Goal: Task Accomplishment & Management: Use online tool/utility

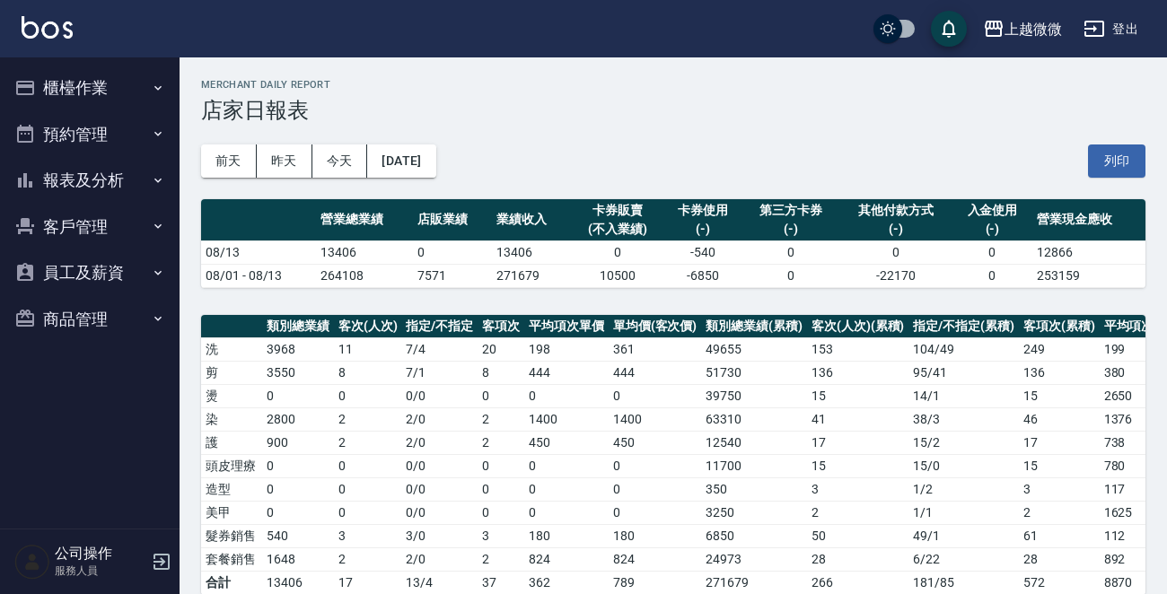
click at [705, 90] on h2 "Merchant Daily Report" at bounding box center [673, 85] width 945 height 12
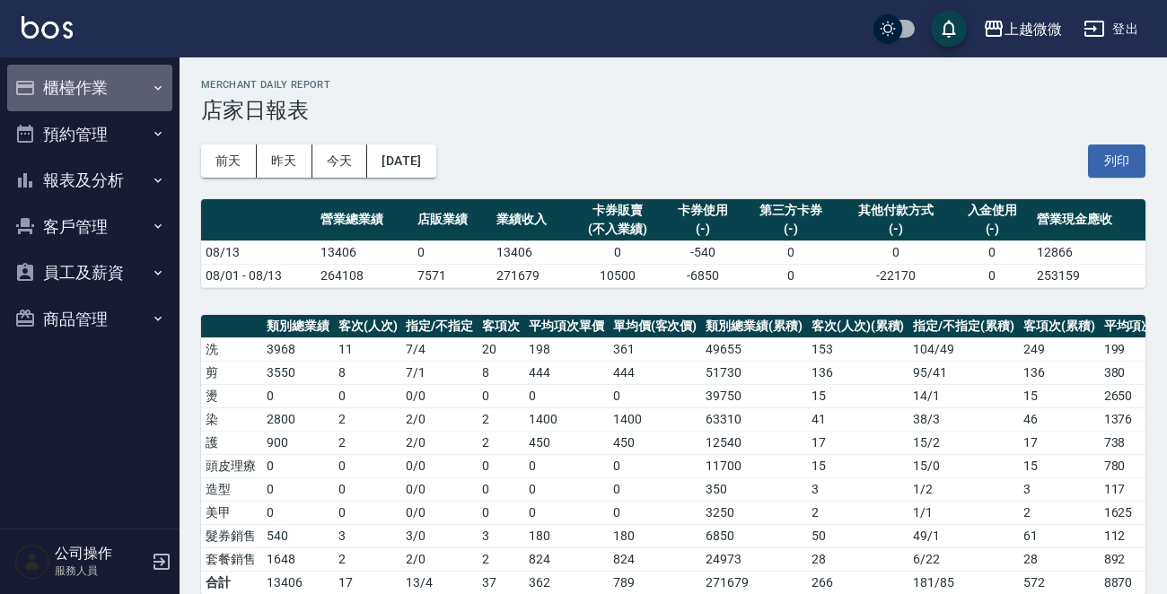
click at [163, 81] on icon "button" at bounding box center [158, 88] width 14 height 14
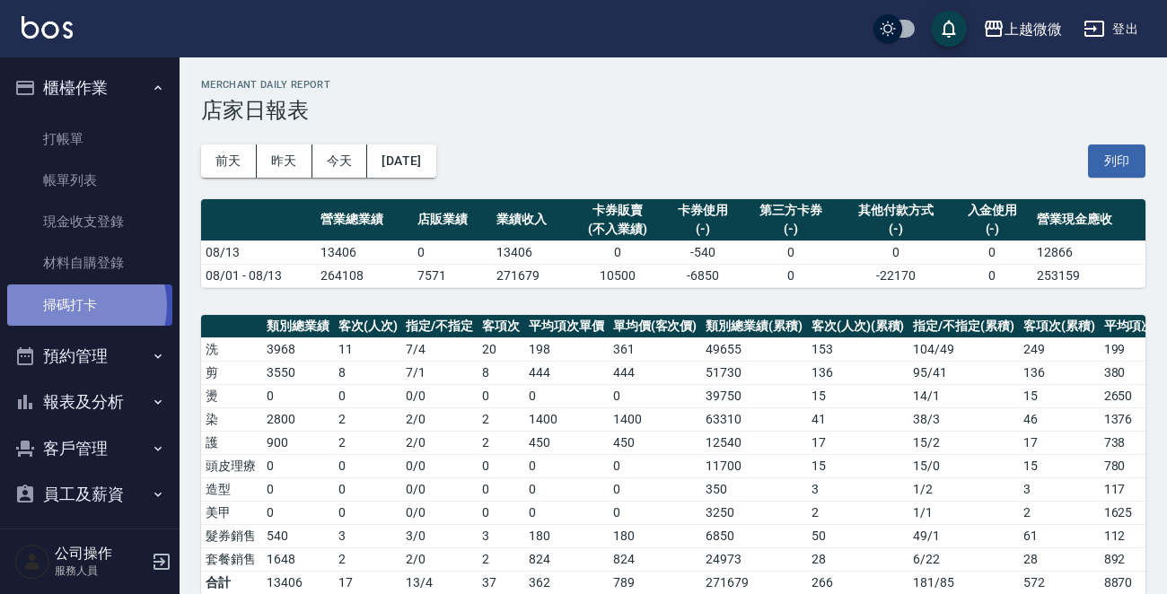
click at [81, 305] on link "掃碼打卡" at bounding box center [89, 305] width 165 height 41
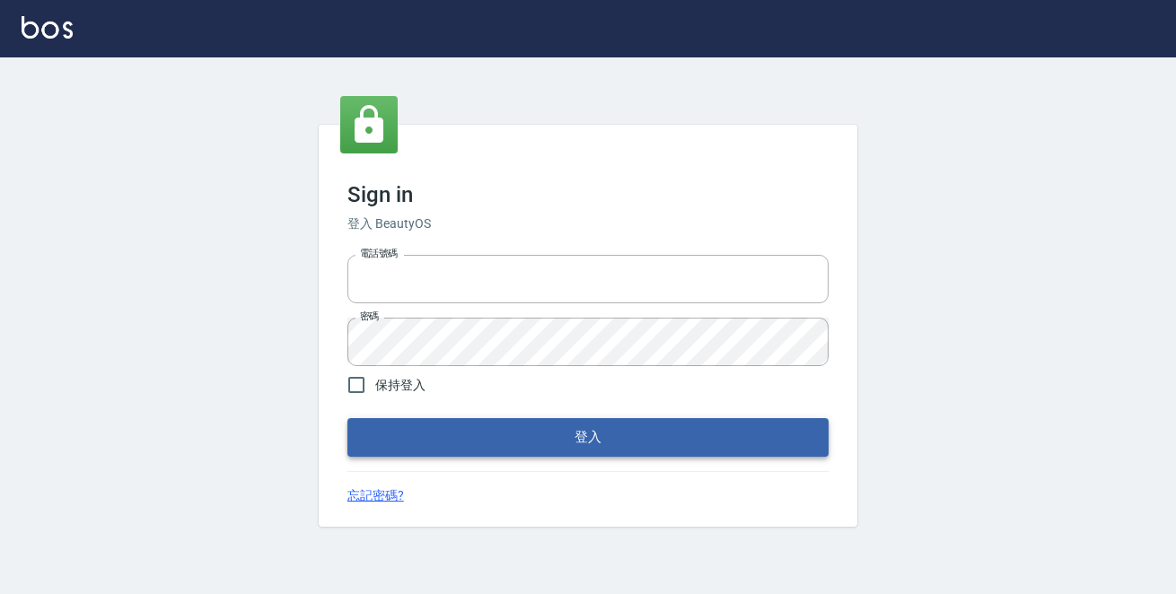
type input "0229470385"
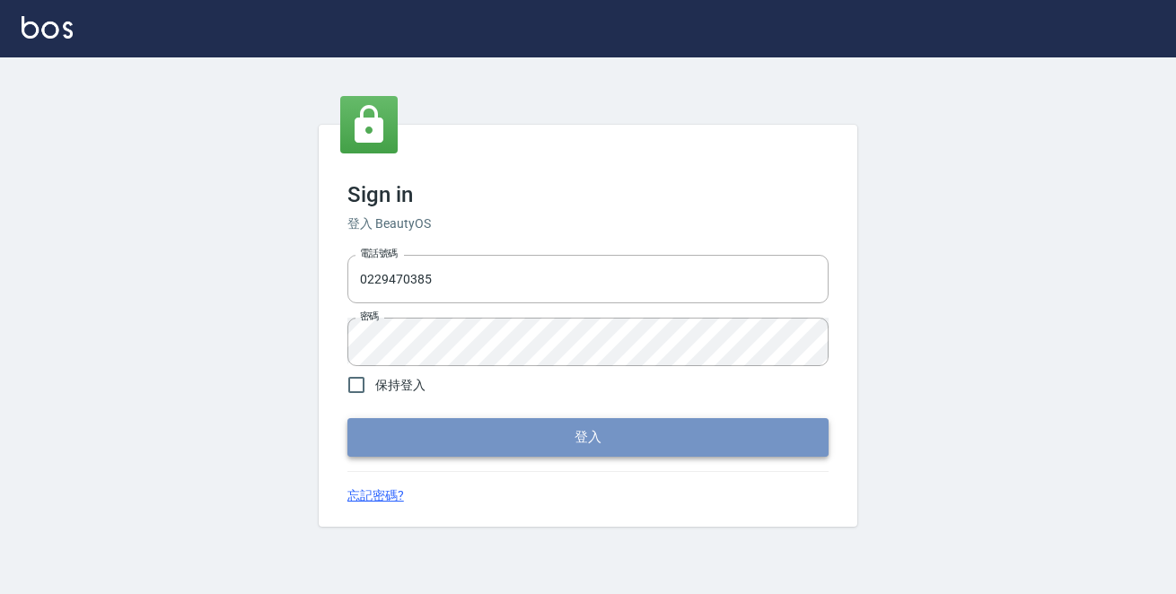
click at [577, 431] on button "登入" at bounding box center [588, 437] width 481 height 38
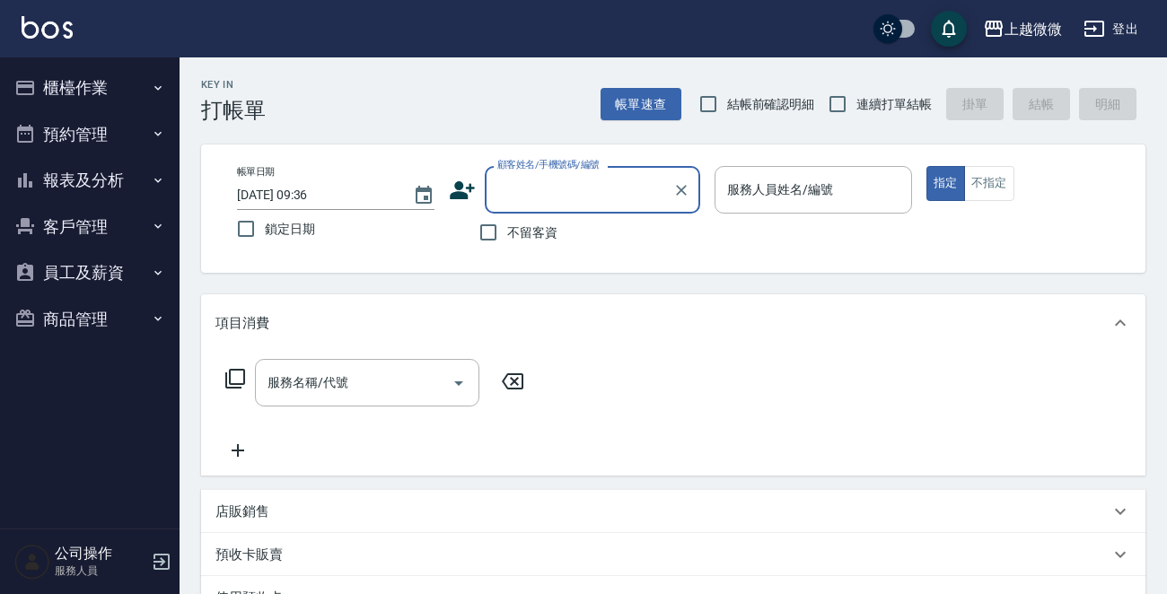
click at [162, 85] on icon "button" at bounding box center [158, 88] width 14 height 14
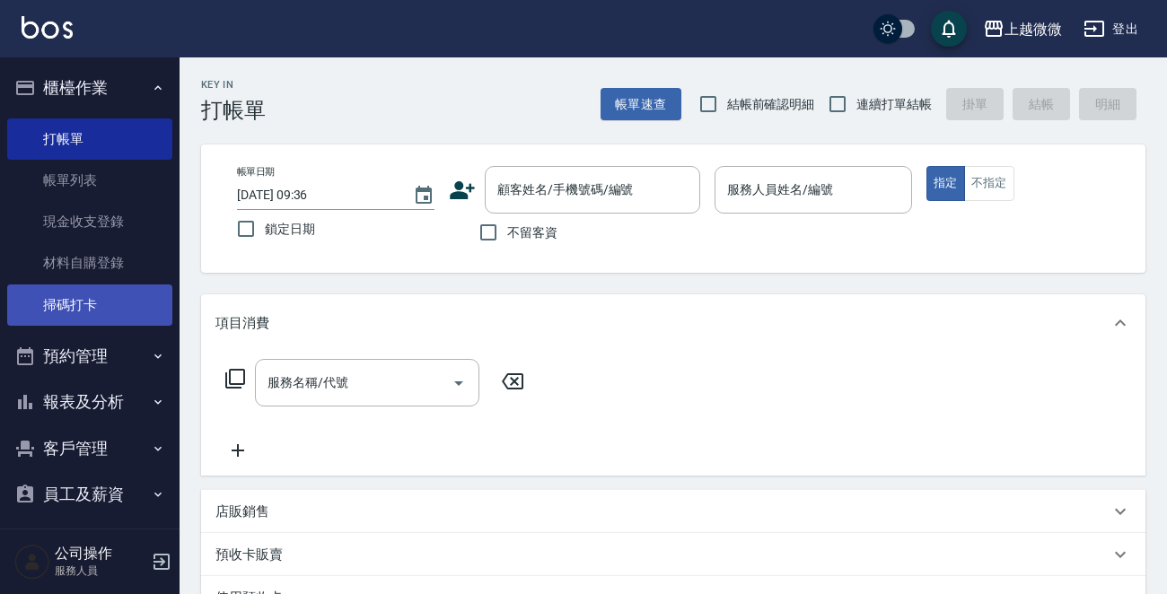
click at [123, 299] on link "掃碼打卡" at bounding box center [89, 305] width 165 height 41
